Goal: Obtain resource: Download file/media

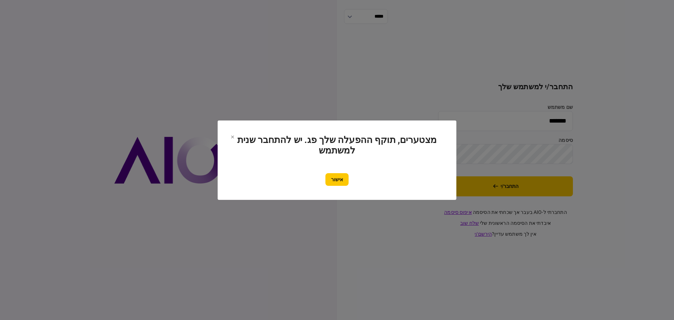
click at [338, 181] on button "אישור" at bounding box center [336, 179] width 23 height 13
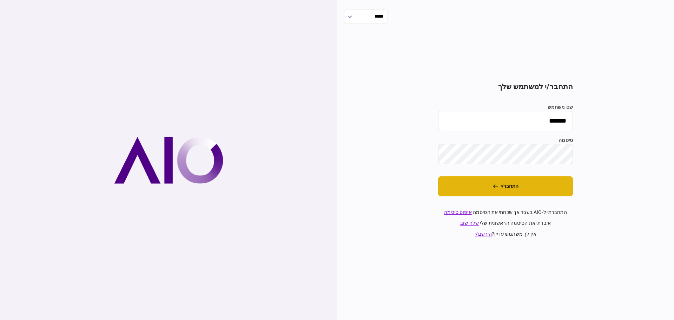
click at [517, 187] on button "התחבר/י" at bounding box center [505, 186] width 135 height 20
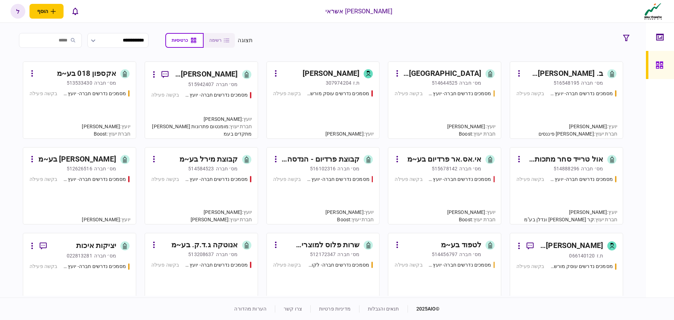
click at [442, 82] on div "514644525" at bounding box center [445, 82] width 26 height 7
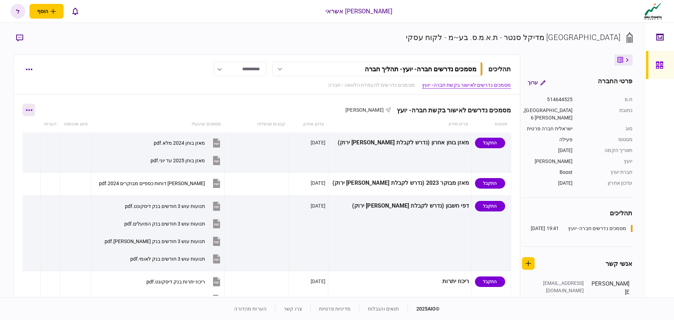
click at [32, 112] on button "button" at bounding box center [28, 110] width 13 height 13
click at [44, 154] on span "הורד מסמכים" at bounding box center [39, 155] width 32 height 8
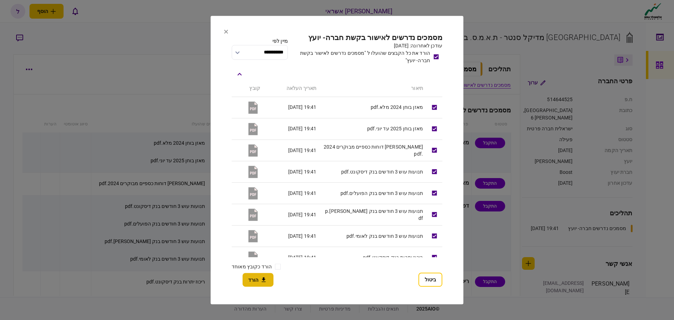
click at [257, 282] on button "הורד" at bounding box center [258, 280] width 31 height 14
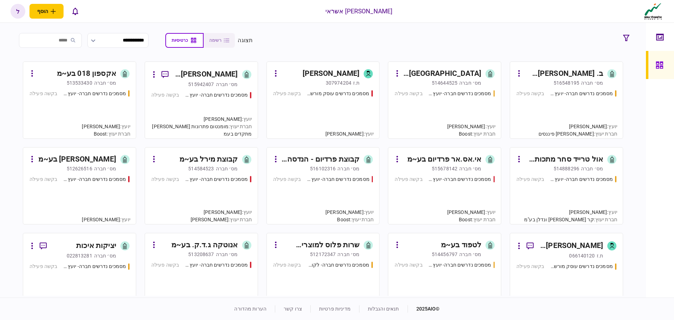
click at [571, 82] on div "516548195" at bounding box center [567, 82] width 26 height 7
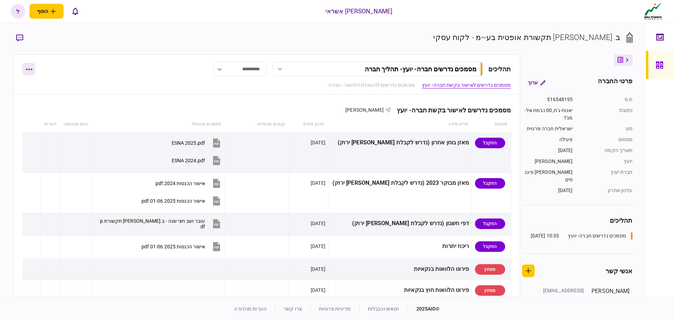
click at [26, 69] on icon "button" at bounding box center [29, 69] width 6 height 1
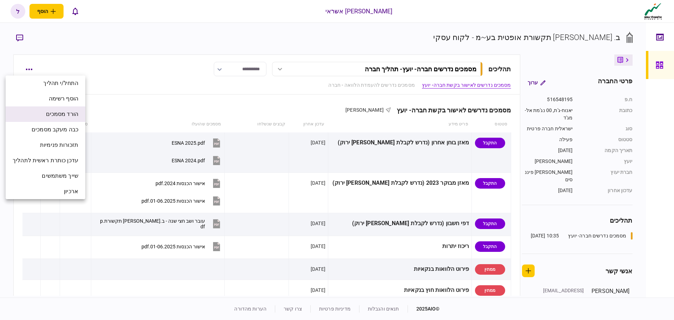
click at [60, 115] on span "הורד מסמכים" at bounding box center [62, 114] width 32 height 8
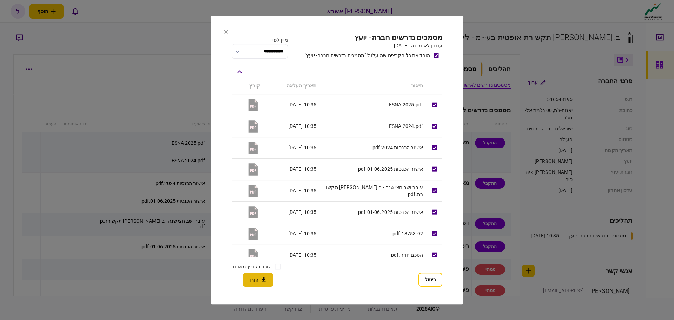
click at [258, 278] on button "הורד" at bounding box center [258, 280] width 31 height 14
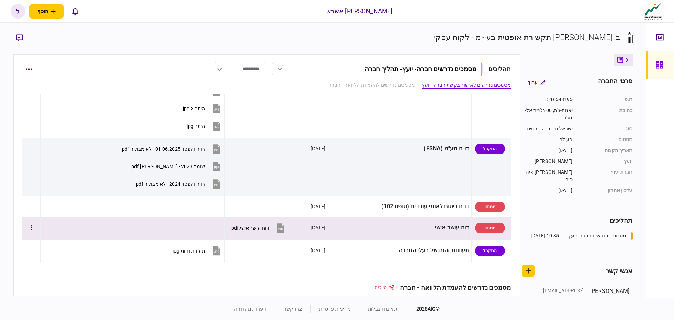
scroll to position [316, 0]
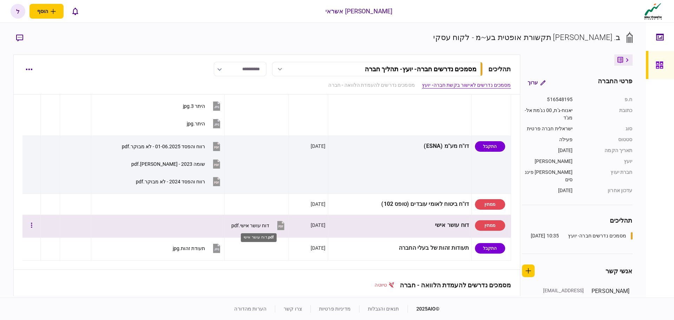
click at [264, 224] on div "דוח עושר אישי.pdf" at bounding box center [250, 226] width 38 height 6
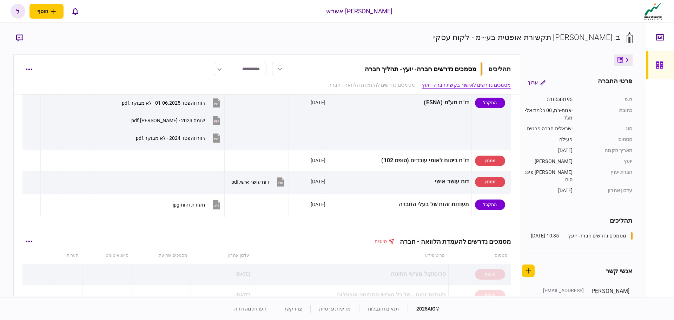
scroll to position [351, 0]
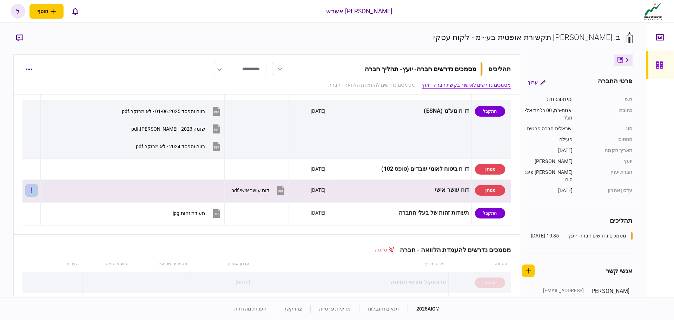
click at [38, 192] on button "button" at bounding box center [31, 190] width 13 height 13
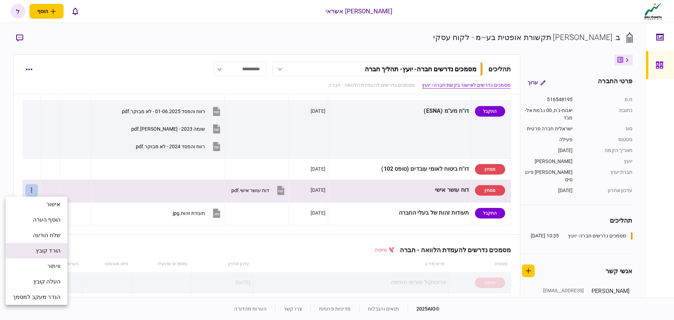
click at [44, 250] on span "הורד קובץ" at bounding box center [48, 250] width 25 height 8
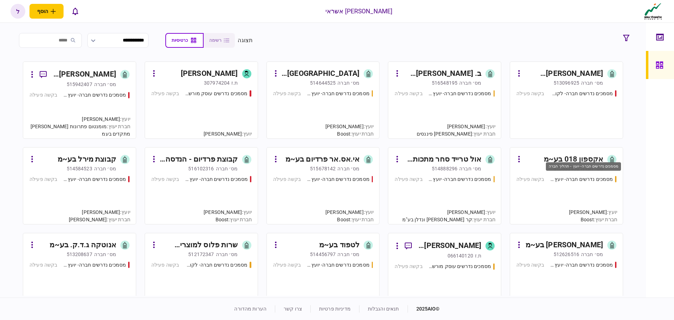
click at [582, 176] on div "מסמכים נדרשים חברה- יועץ - תהליך חברה" at bounding box center [581, 179] width 63 height 7
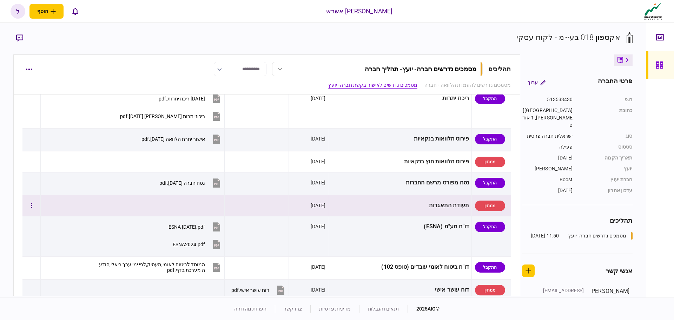
scroll to position [246, 0]
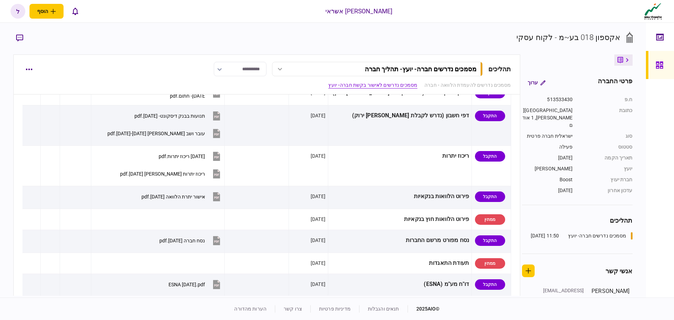
click at [359, 86] on link "מסמכים נדרשים לאישור בקשת חברה- יועץ" at bounding box center [372, 84] width 89 height 7
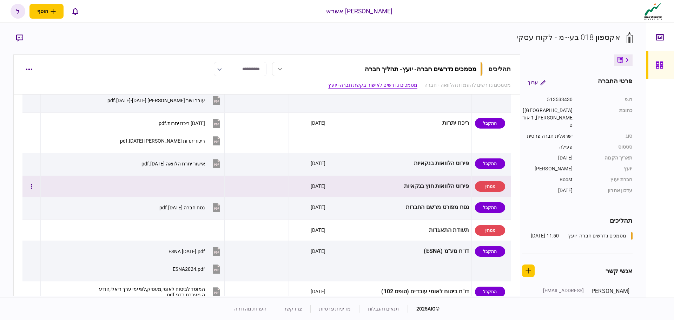
scroll to position [68, 0]
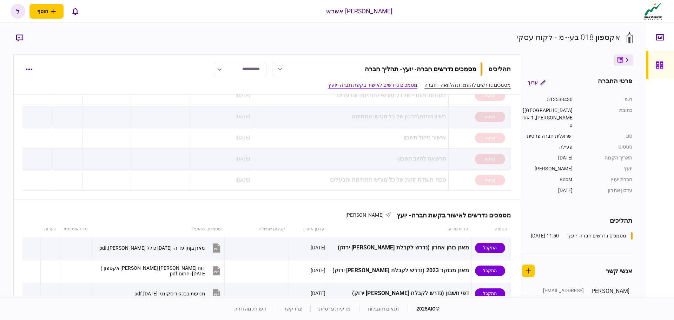
click at [464, 85] on link "מסמכים נדרשים להעמדת הלוואה - חברה" at bounding box center [467, 84] width 86 height 7
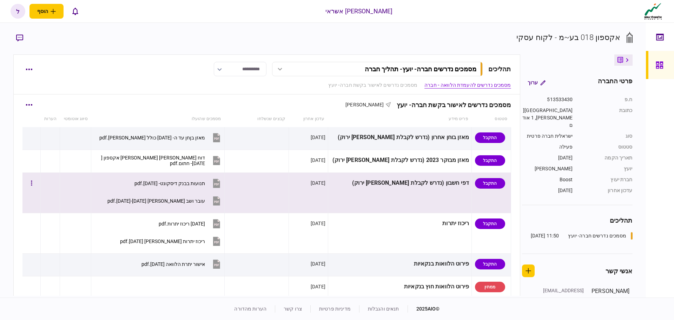
scroll to position [211, 0]
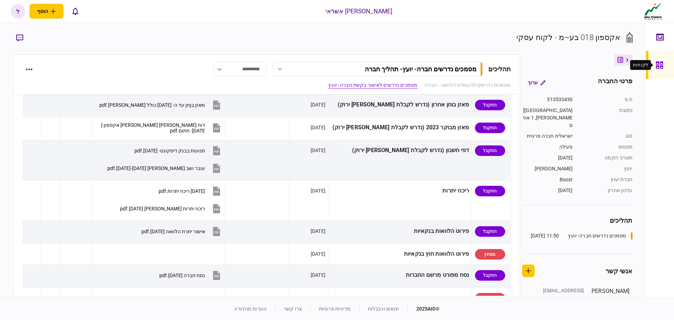
click at [662, 68] on icon at bounding box center [659, 64] width 7 height 7
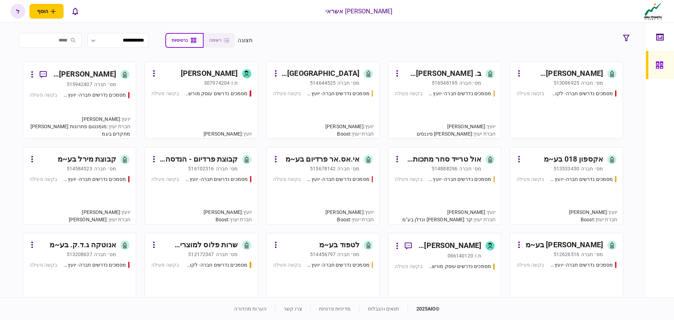
click div "[PERSON_NAME] מערכות ותקשורת בע~מ"
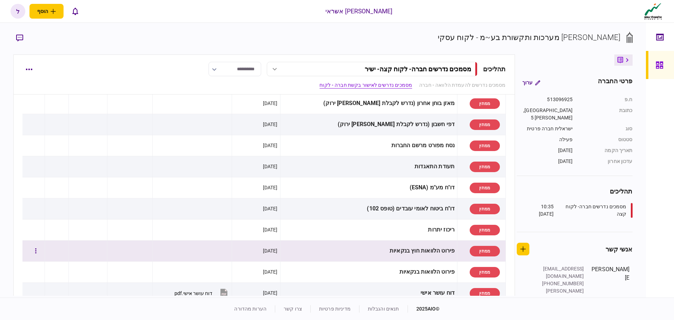
scroll to position [246, 0]
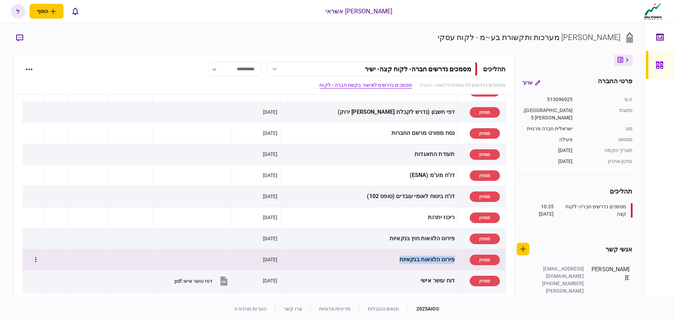
drag, startPoint x: 447, startPoint y: 259, endPoint x: 384, endPoint y: 264, distance: 63.3
click div "פירוט הלוואות בנקאיות"
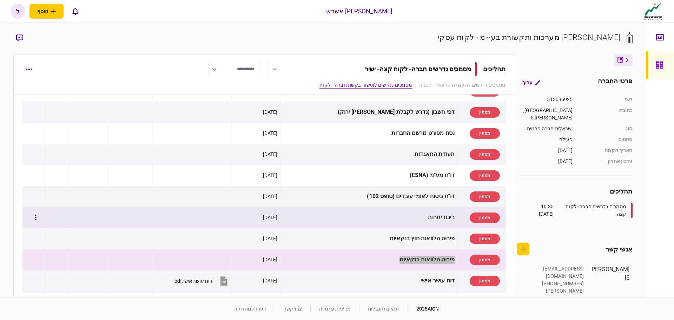
scroll to position [281, 0]
